Goal: Communication & Community: Answer question/provide support

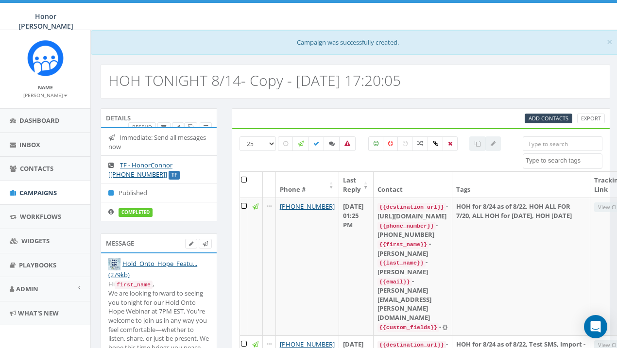
select select
click at [333, 147] on label at bounding box center [332, 144] width 17 height 15
checkbox input "true"
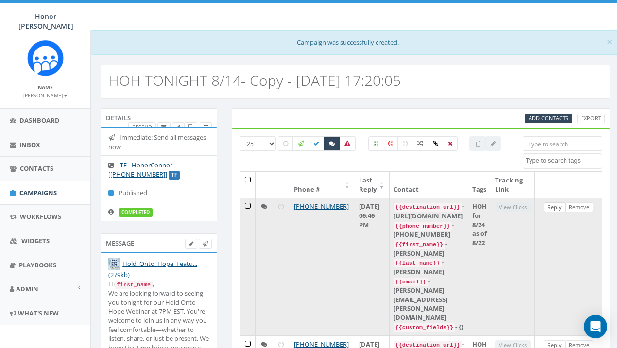
click at [565, 204] on link "Reply" at bounding box center [555, 208] width 22 height 10
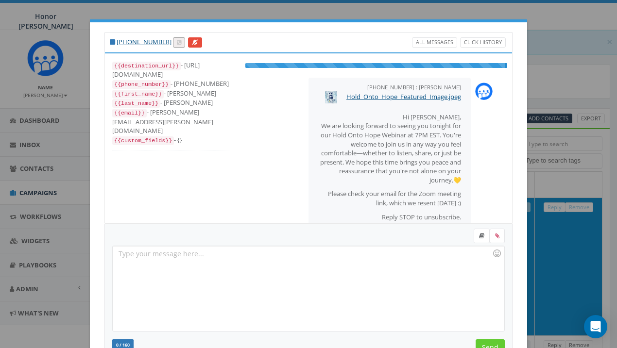
scroll to position [64, 0]
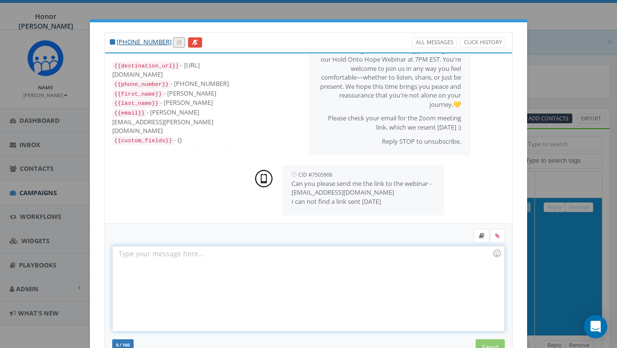
click at [321, 274] on div at bounding box center [308, 288] width 391 height 85
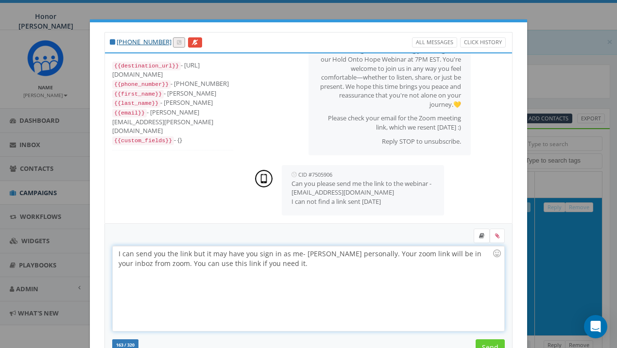
click at [262, 267] on div "I can send you the link but it may have you sign in as me- [PERSON_NAME] person…" at bounding box center [308, 288] width 391 height 85
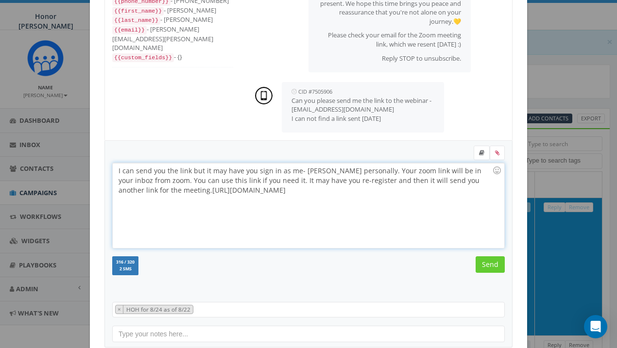
scroll to position [103, 0]
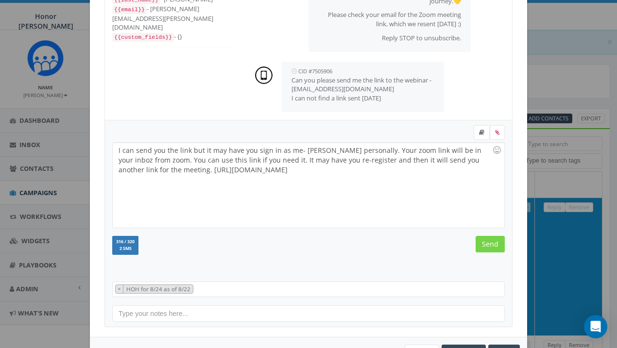
click at [489, 247] on input "Send" at bounding box center [490, 244] width 29 height 17
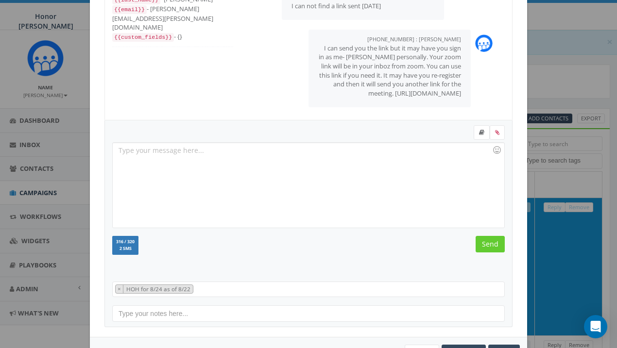
scroll to position [158, 0]
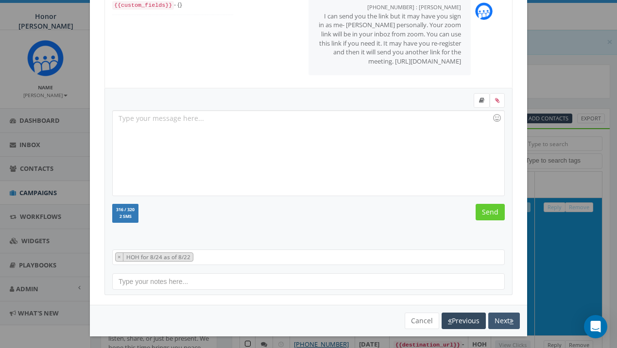
click at [497, 321] on button "Next" at bounding box center [504, 321] width 32 height 17
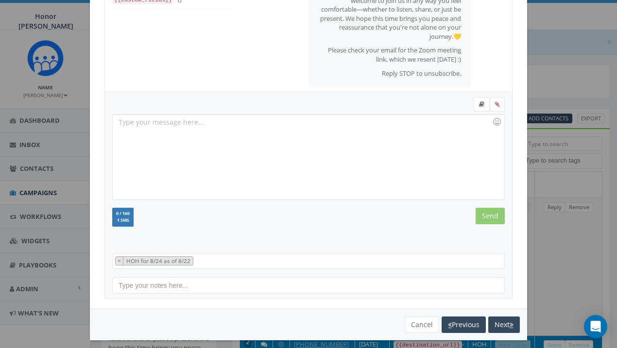
scroll to position [90, 0]
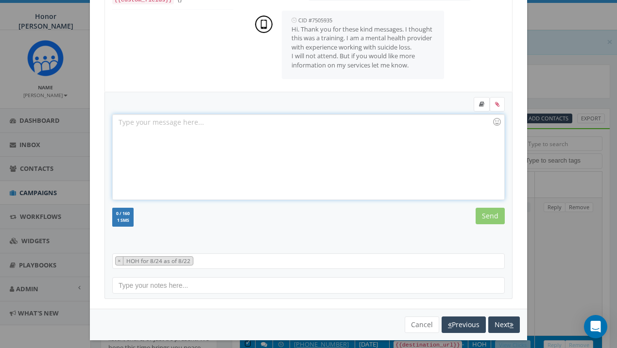
click at [401, 142] on div at bounding box center [308, 157] width 391 height 85
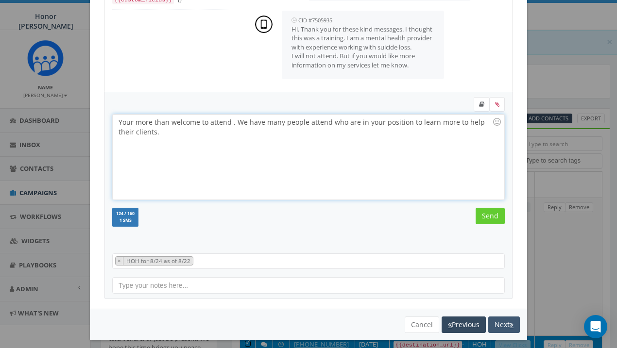
click at [511, 322] on icon "button" at bounding box center [512, 325] width 4 height 7
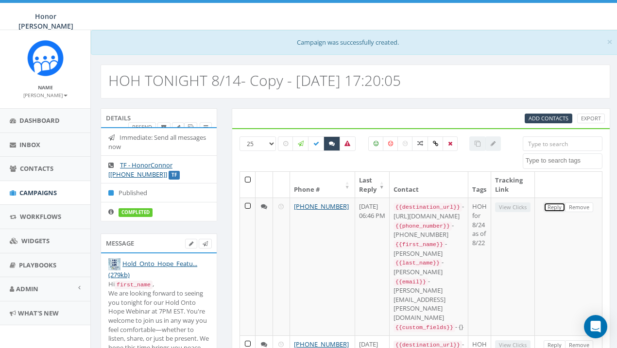
scroll to position [0, 0]
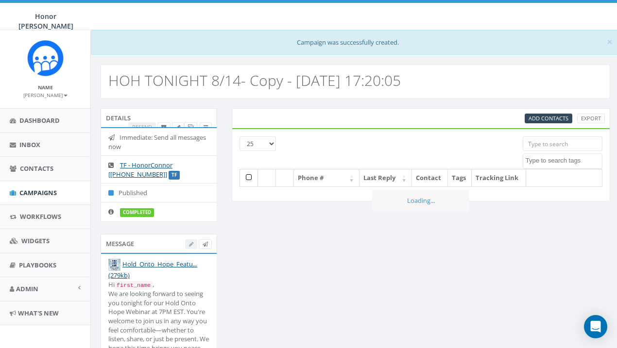
select select
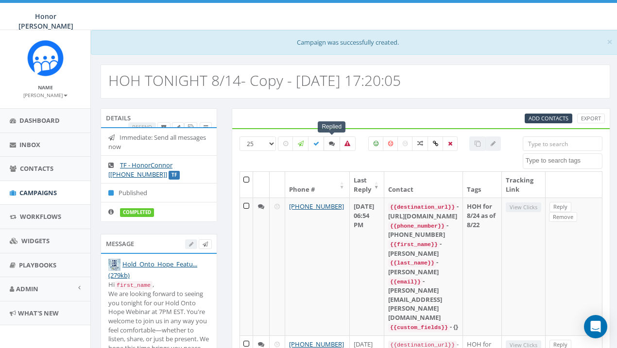
click at [332, 145] on icon at bounding box center [332, 144] width 6 height 6
checkbox input "true"
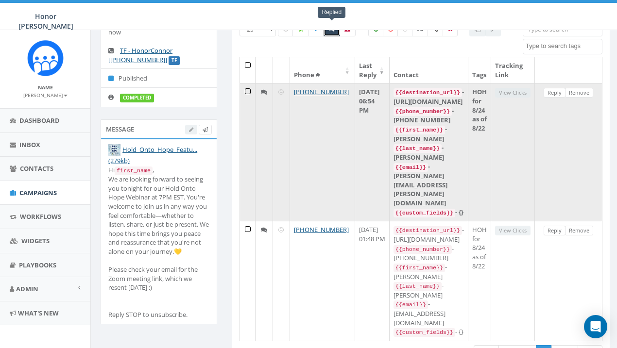
scroll to position [114, 0]
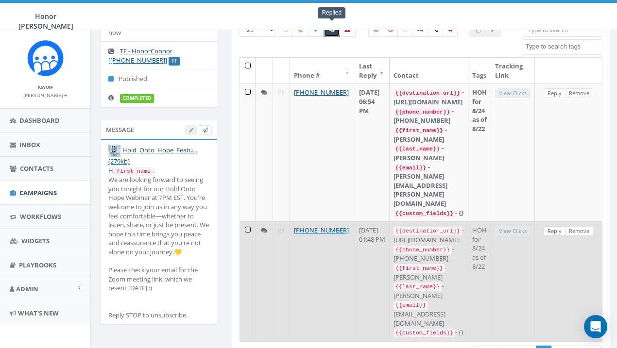
click at [564, 226] on link "Reply" at bounding box center [555, 231] width 22 height 10
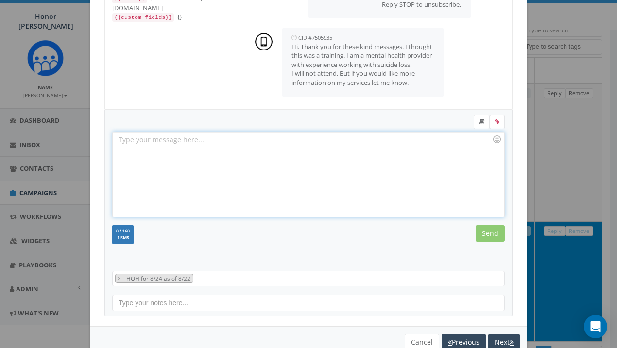
click at [370, 136] on div at bounding box center [308, 174] width 391 height 85
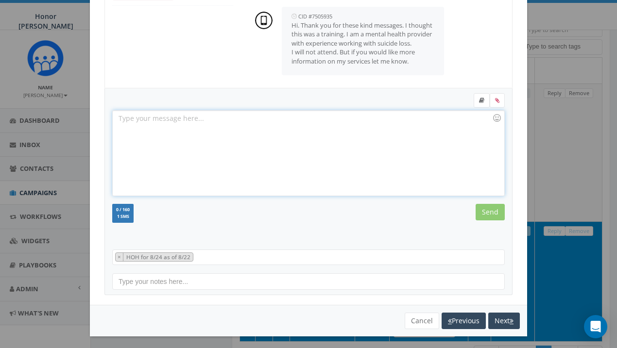
scroll to position [90, 0]
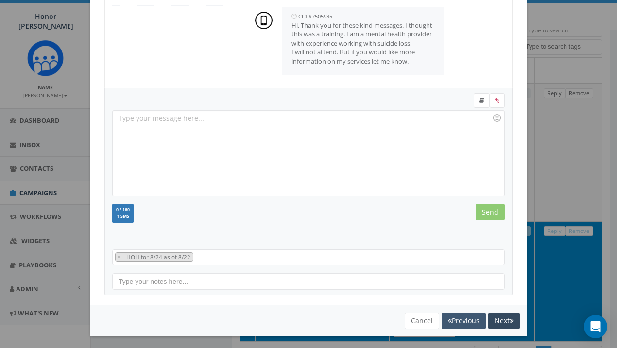
click at [473, 317] on button "Previous" at bounding box center [464, 321] width 44 height 17
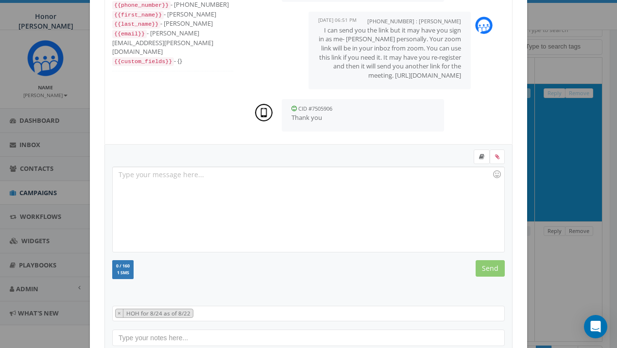
scroll to position [192, 0]
